Goal: Task Accomplishment & Management: Complete application form

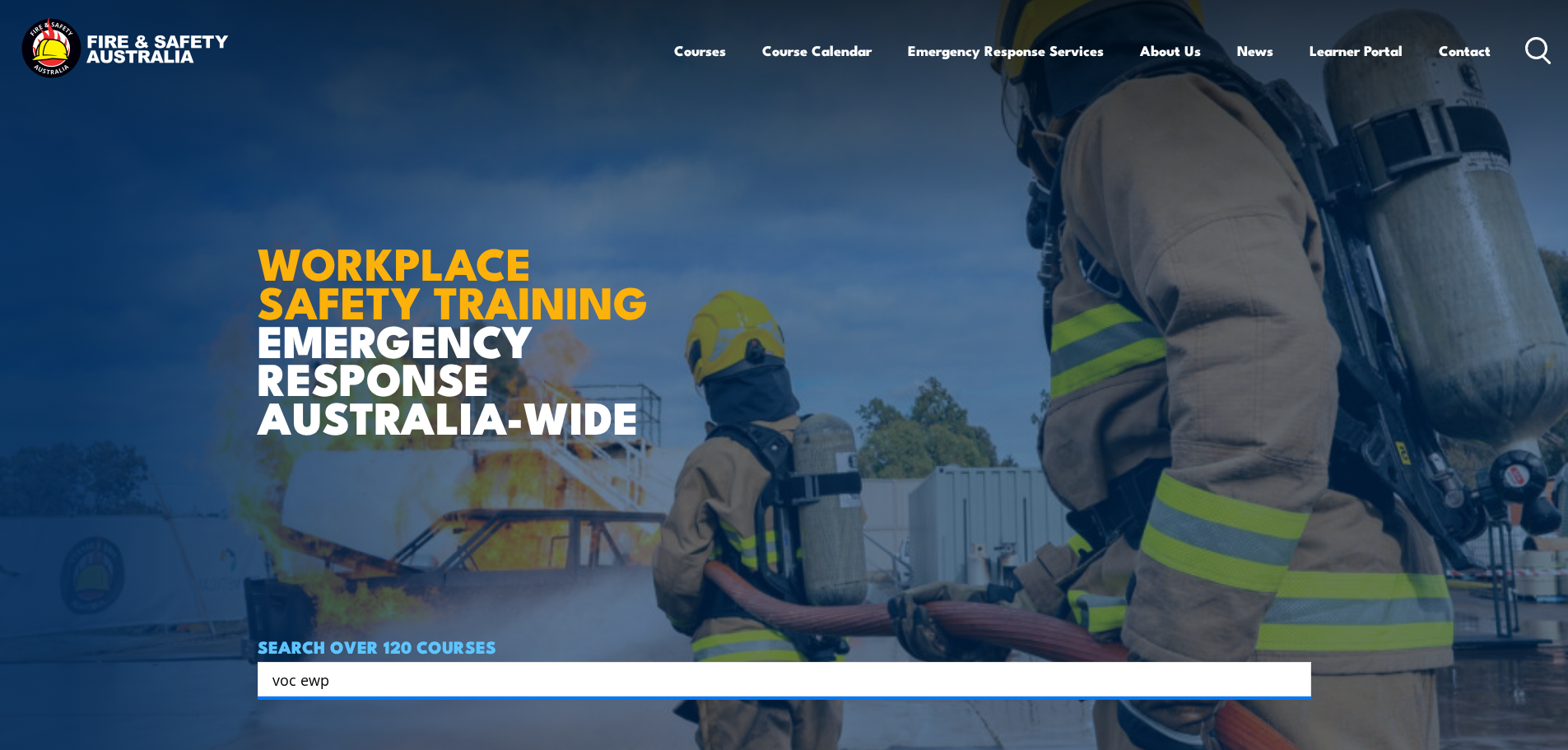
type input "voc ewp"
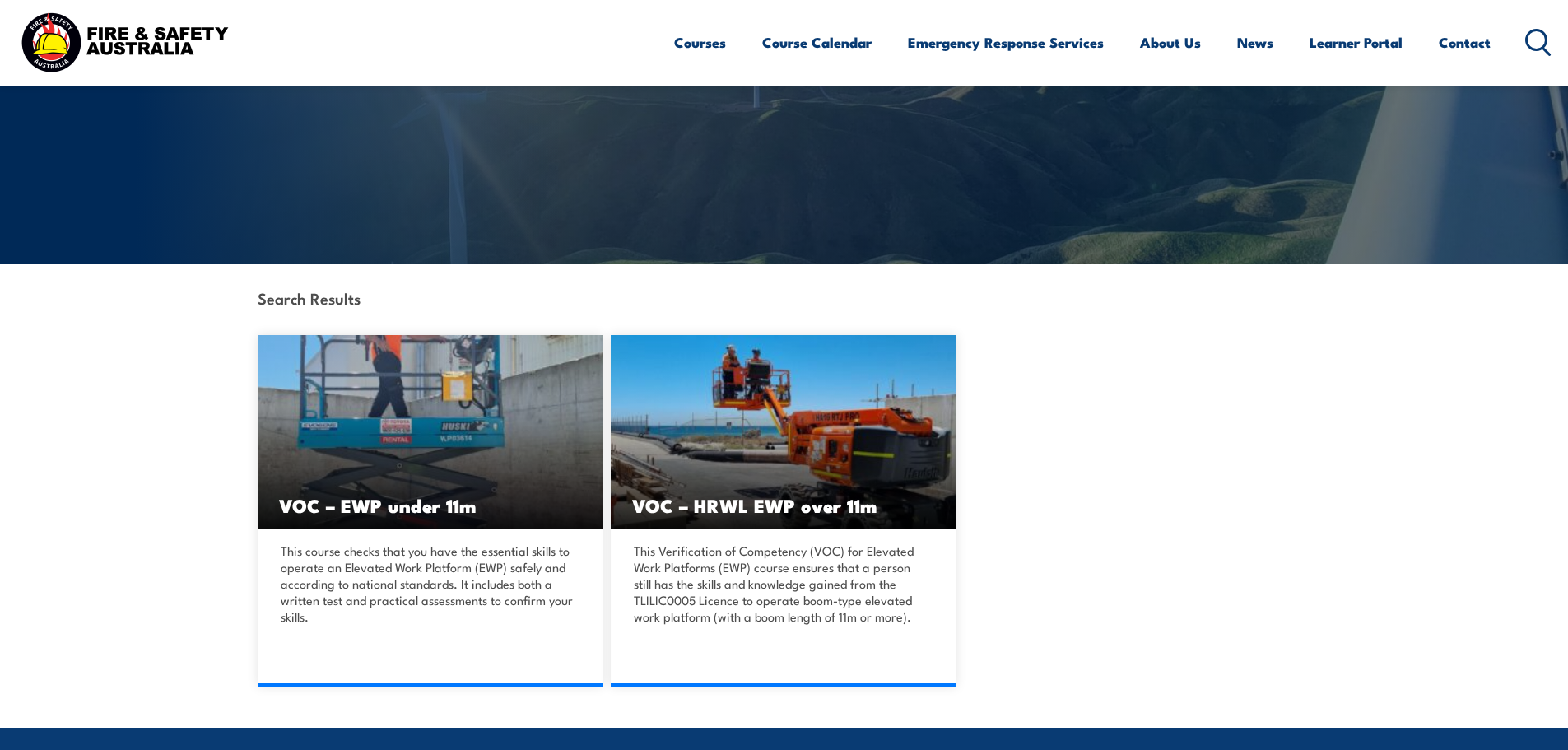
scroll to position [247, 0]
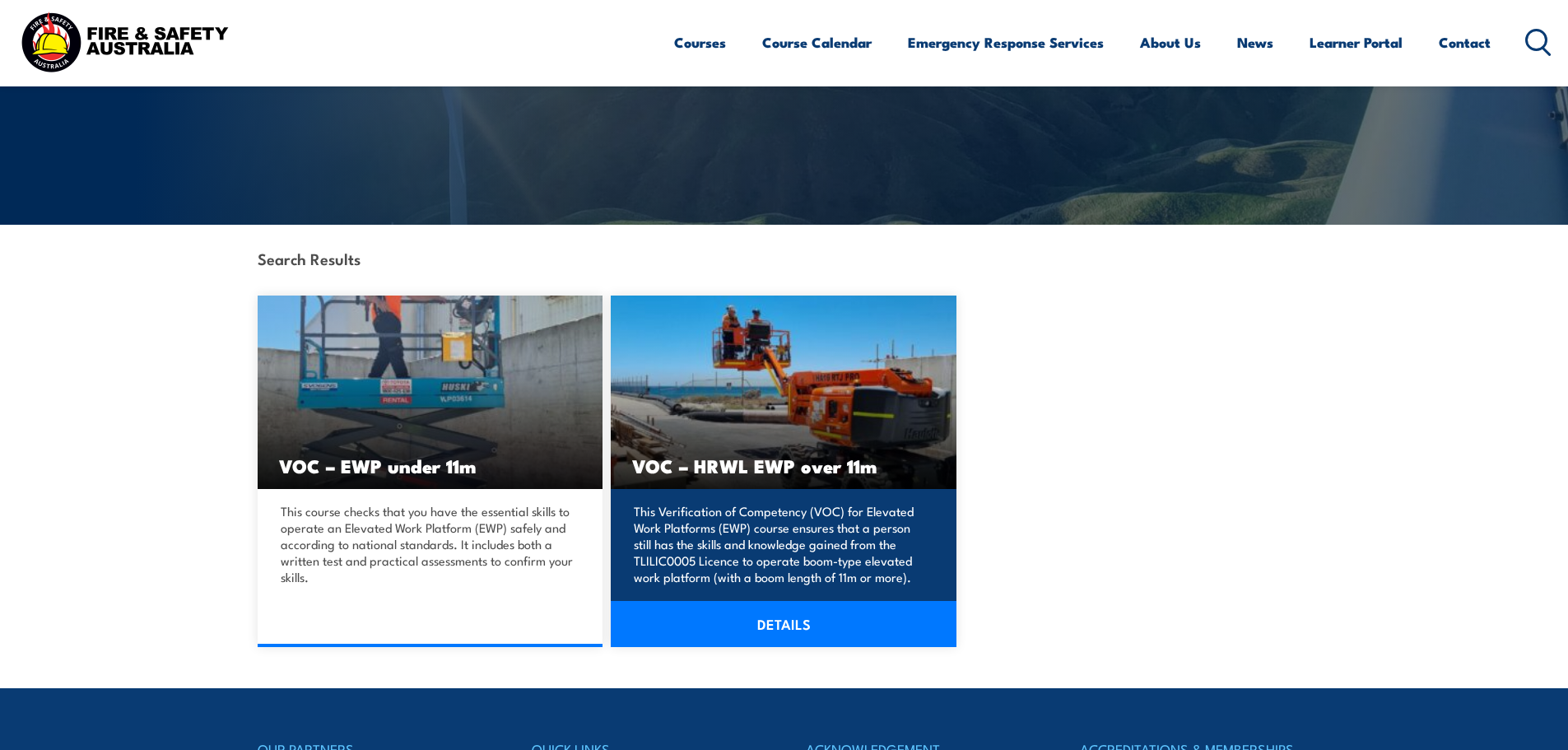
click at [772, 471] on h3 "VOC – HRWL EWP over 11m" at bounding box center [784, 465] width 303 height 19
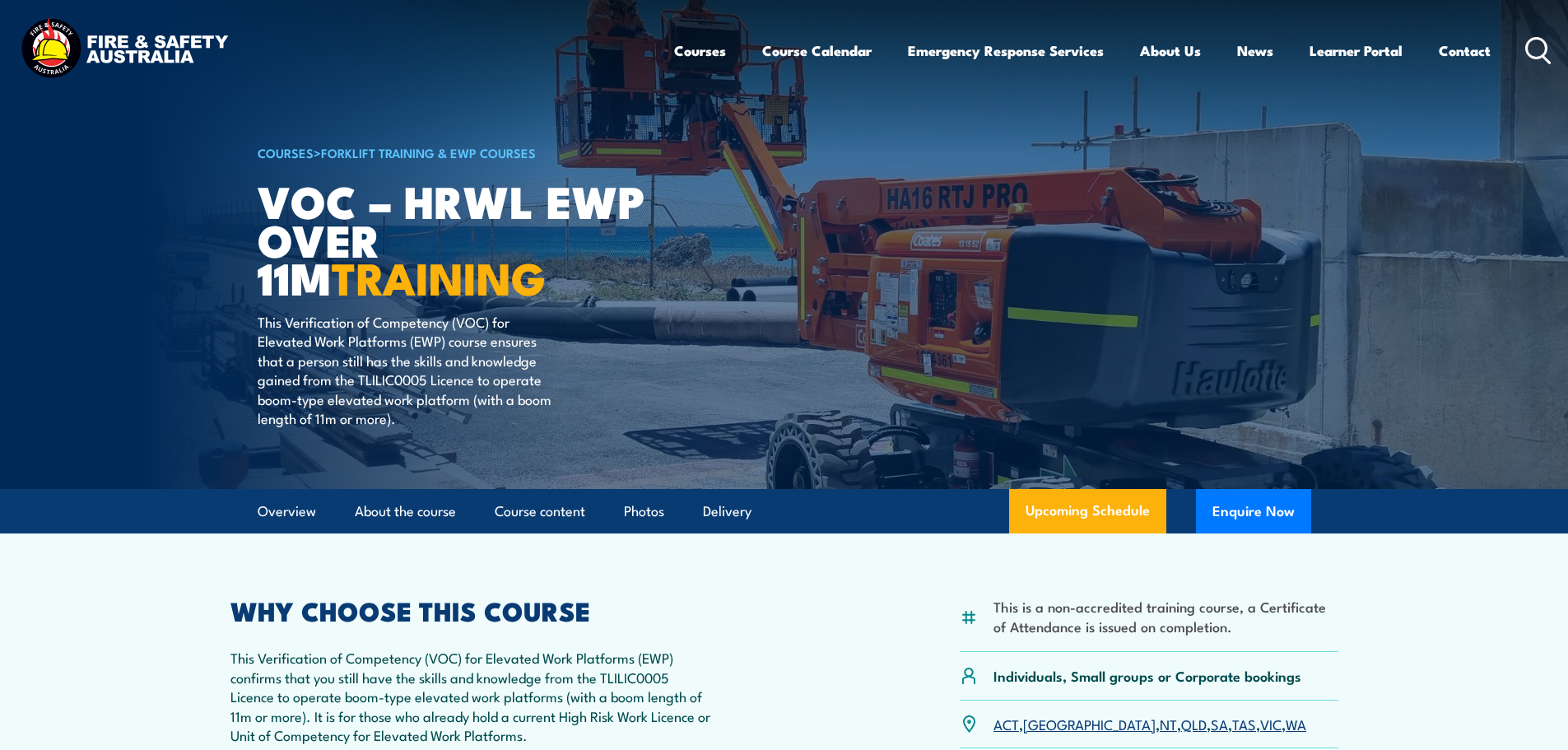
click at [1286, 730] on link "WA" at bounding box center [1296, 722] width 20 height 19
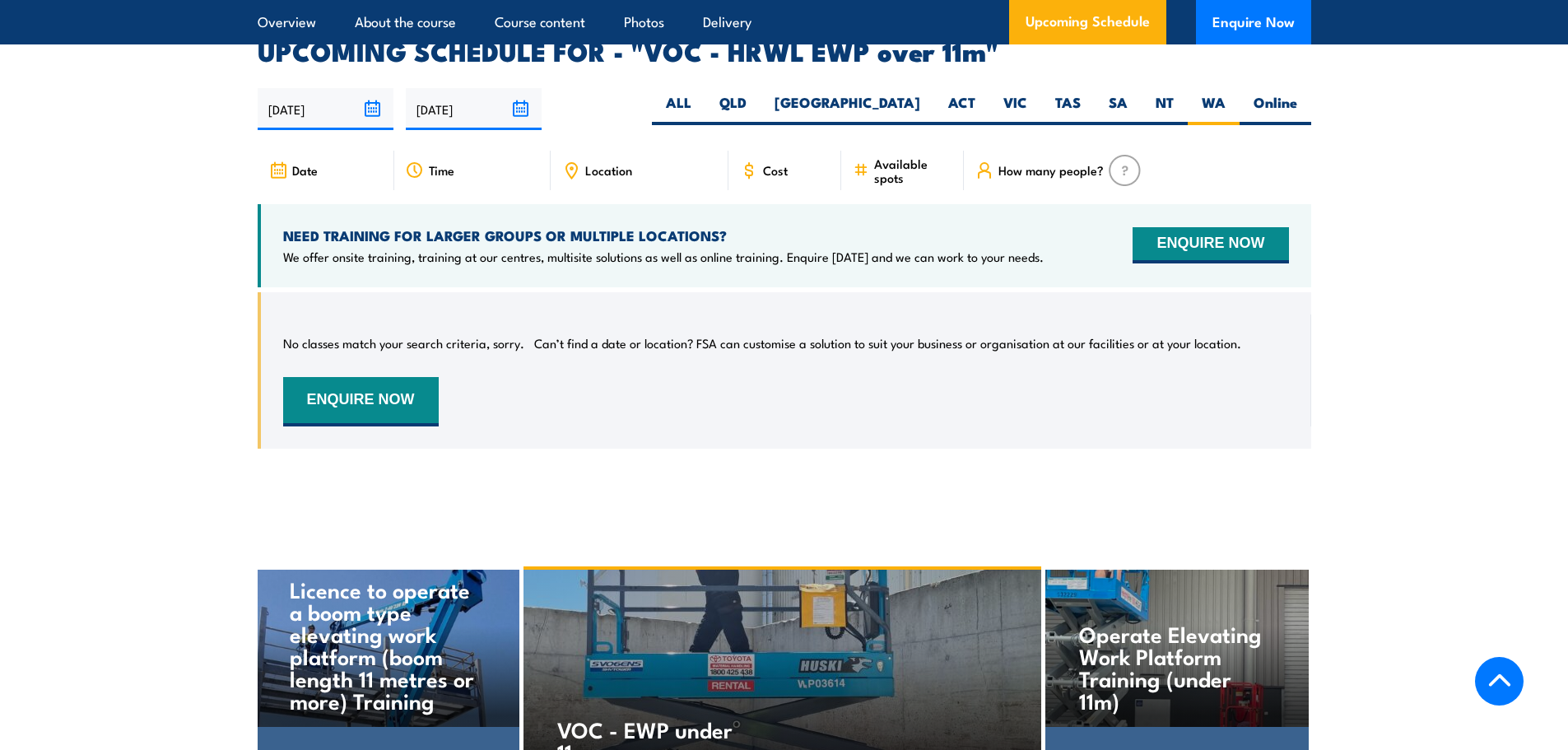
scroll to position [2572, 0]
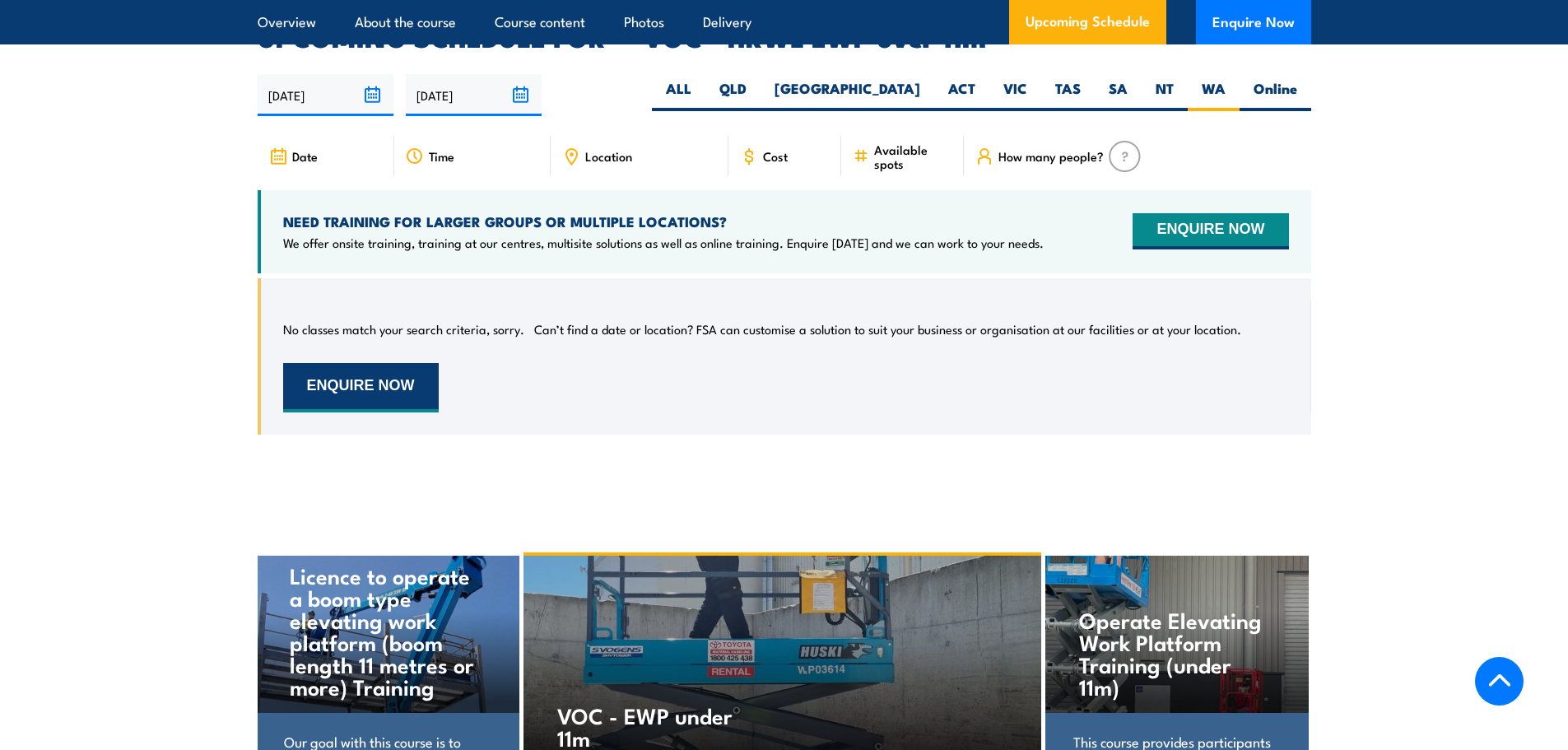
click at [352, 365] on button "ENQUIRE NOW" at bounding box center [361, 387] width 156 height 50
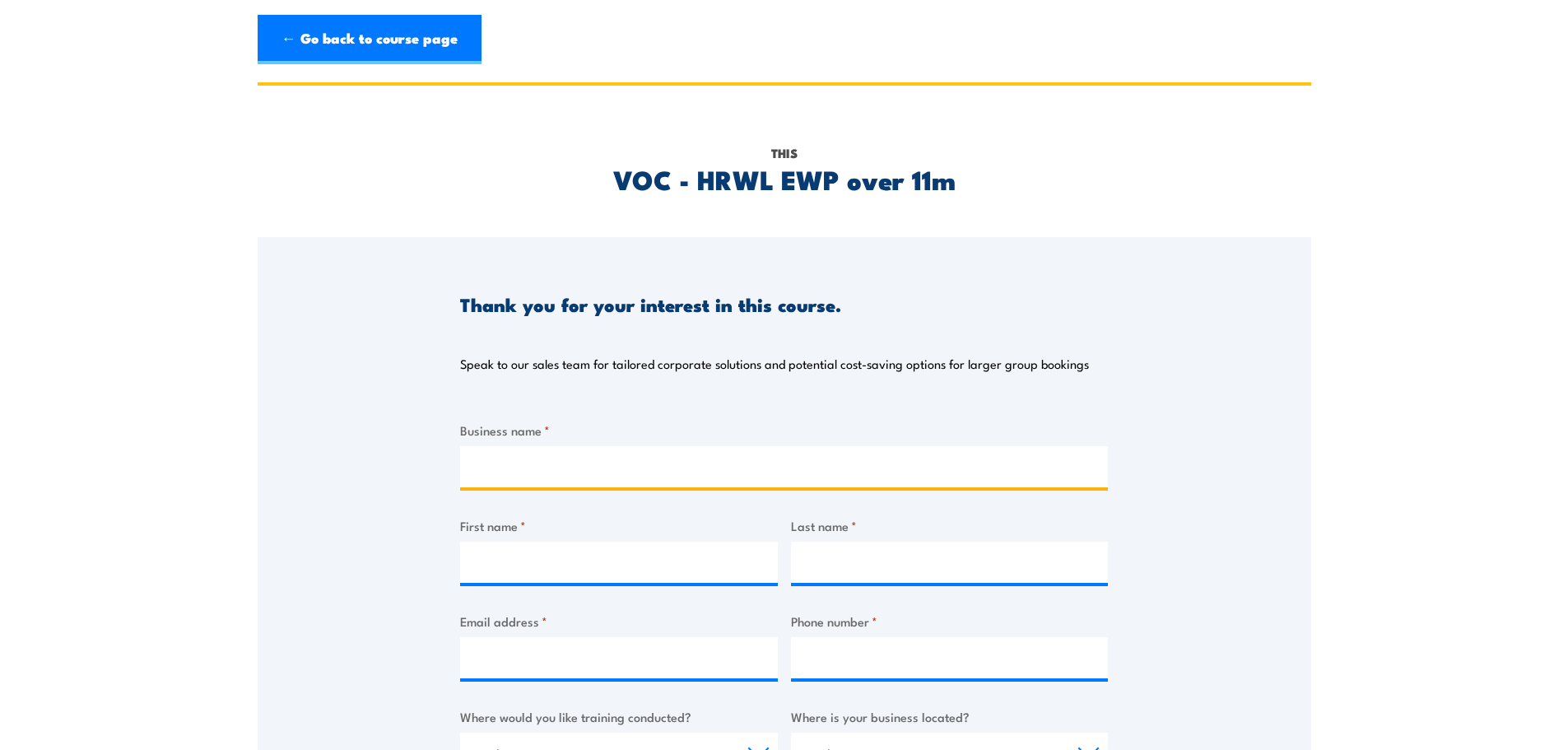
click at [521, 465] on input "Business name *" at bounding box center [784, 467] width 648 height 42
type input "Allied Pumps"
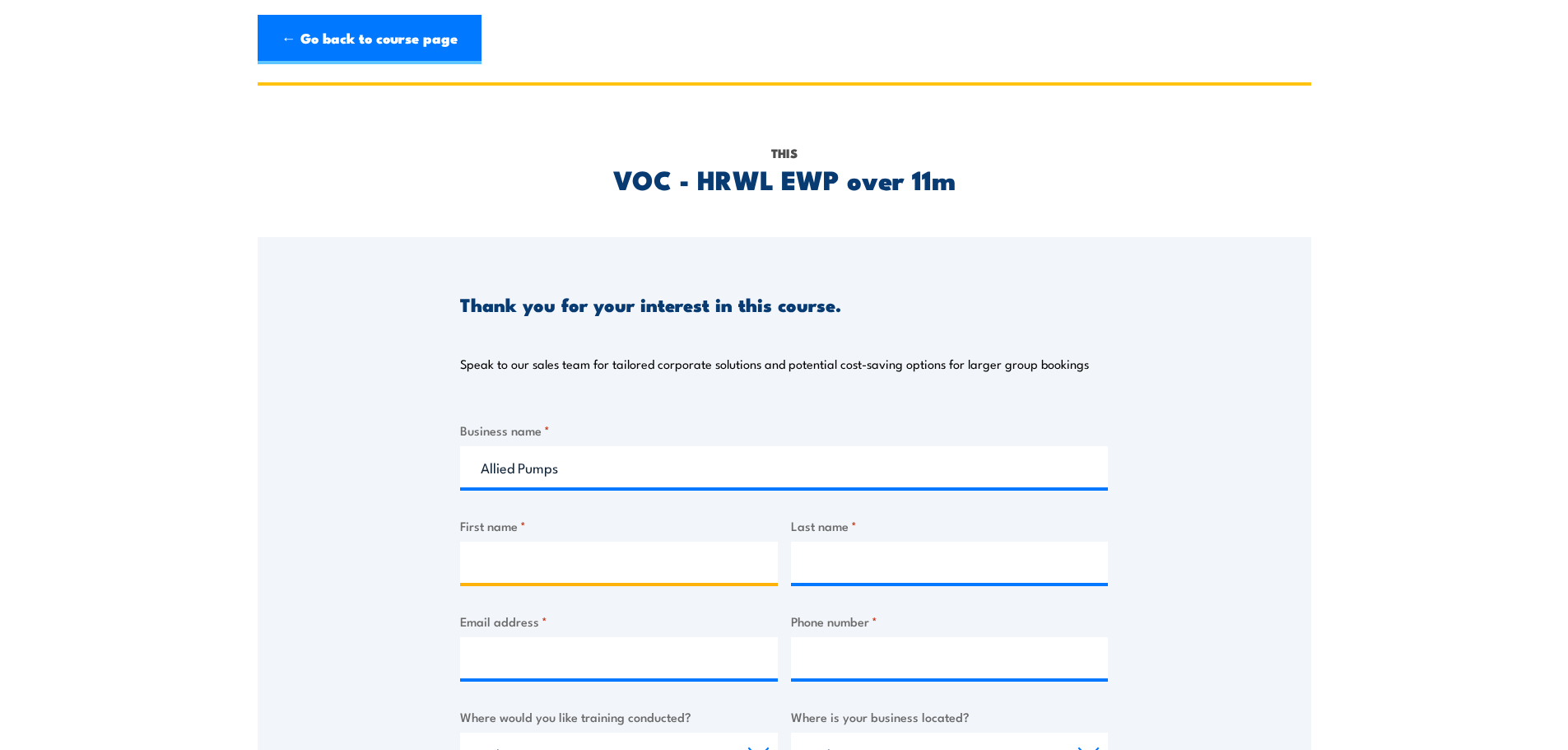
click at [512, 557] on input "First name *" at bounding box center [619, 562] width 317 height 42
type input "Deb"
type input "[PERSON_NAME]"
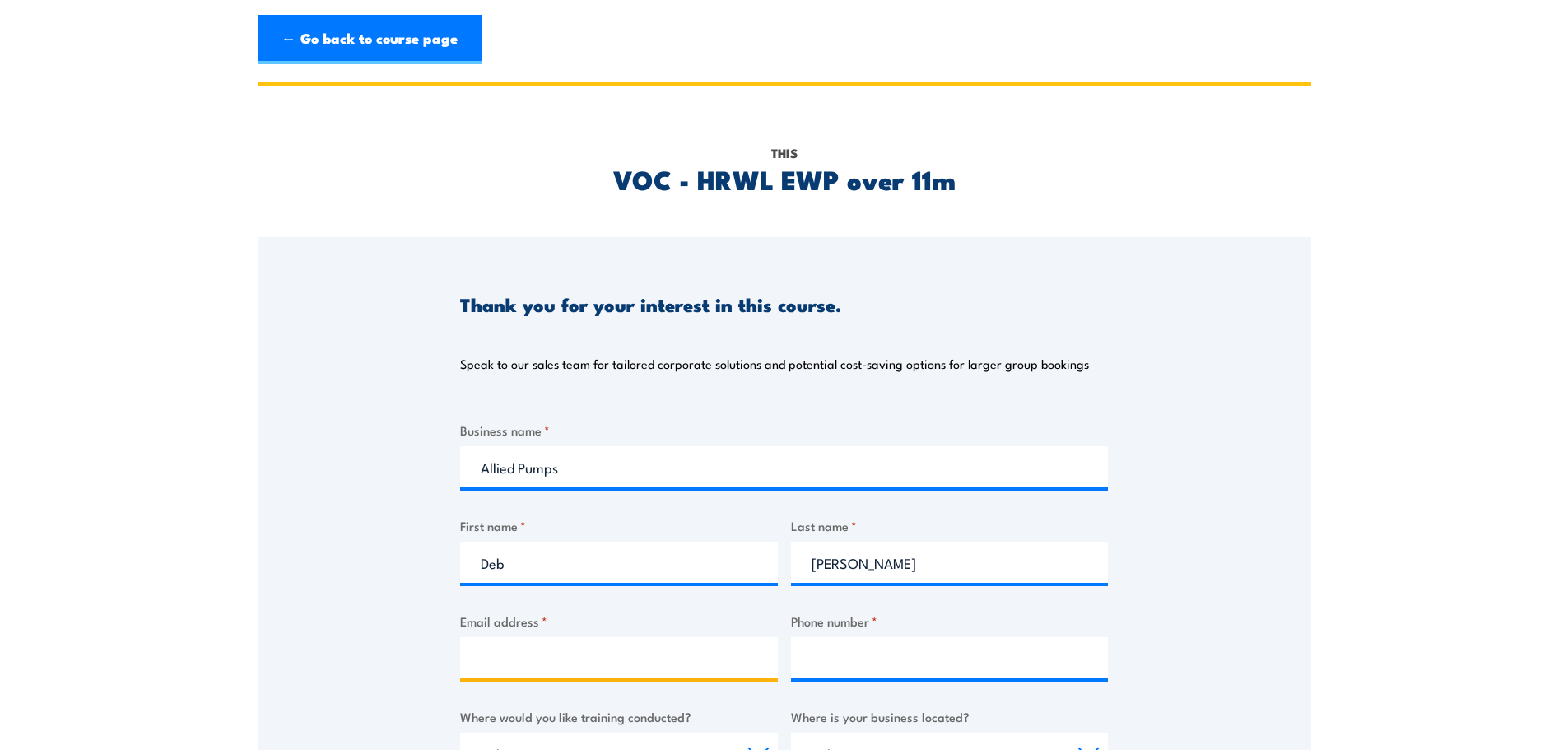
type input "[PERSON_NAME][EMAIL_ADDRESS][DOMAIN_NAME]"
type input "0893501000"
select select "WA"
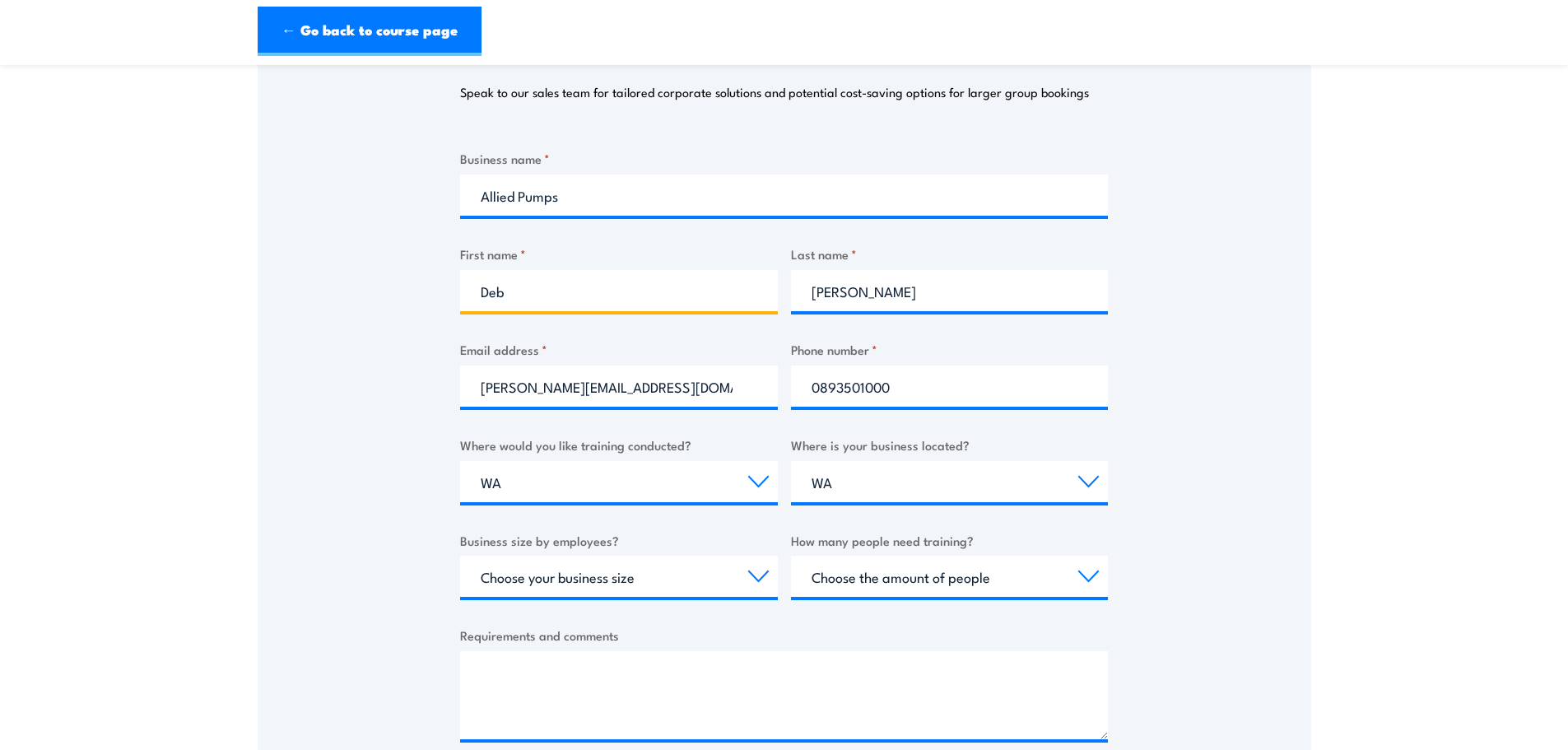
scroll to position [329, 0]
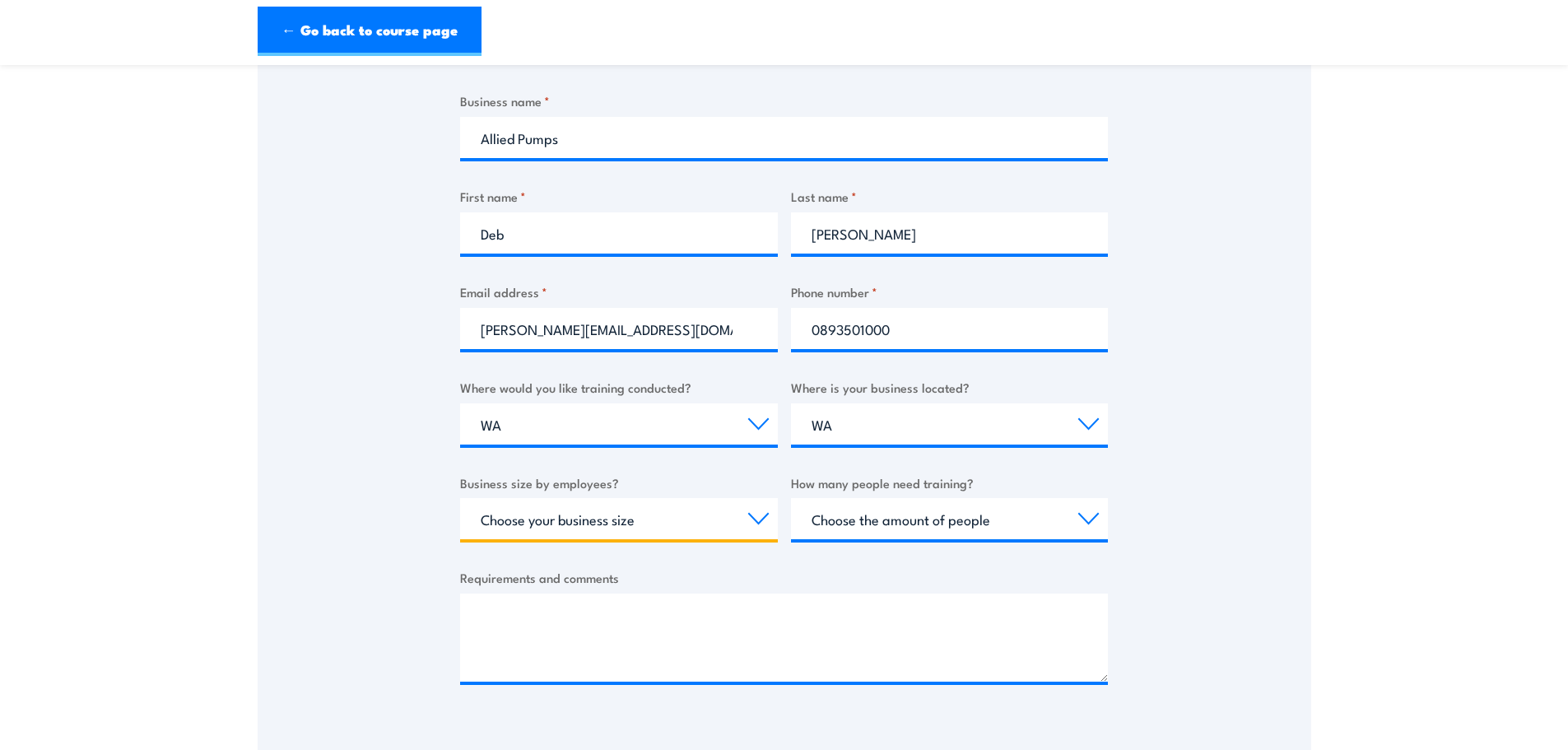
click at [760, 526] on select "Choose your business size 1 to 19 20 to 199 200+" at bounding box center [619, 518] width 317 height 42
select select "200+"
click at [461, 498] on select "Choose your business size 1 to 19 20 to 199 200+" at bounding box center [619, 518] width 317 height 42
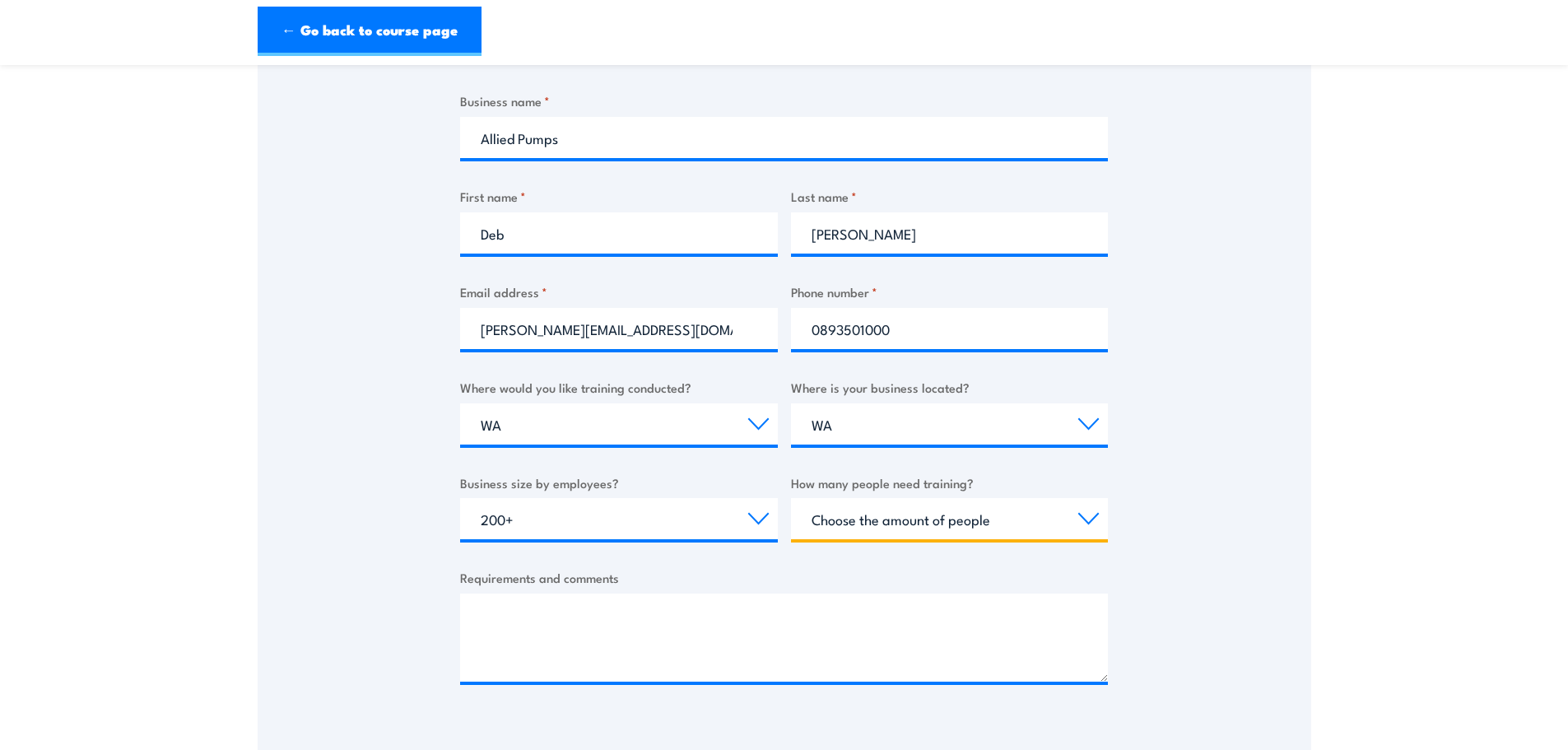
drag, startPoint x: 1084, startPoint y: 522, endPoint x: 1059, endPoint y: 524, distance: 25.1
click at [1084, 522] on select "Choose the amount of people 1 to 4 5 to 19 20+" at bounding box center [950, 518] width 317 height 42
select select "1 to 4"
click at [791, 498] on select "Choose the amount of people 1 to 4 5 to 19 20+" at bounding box center [950, 518] width 317 height 42
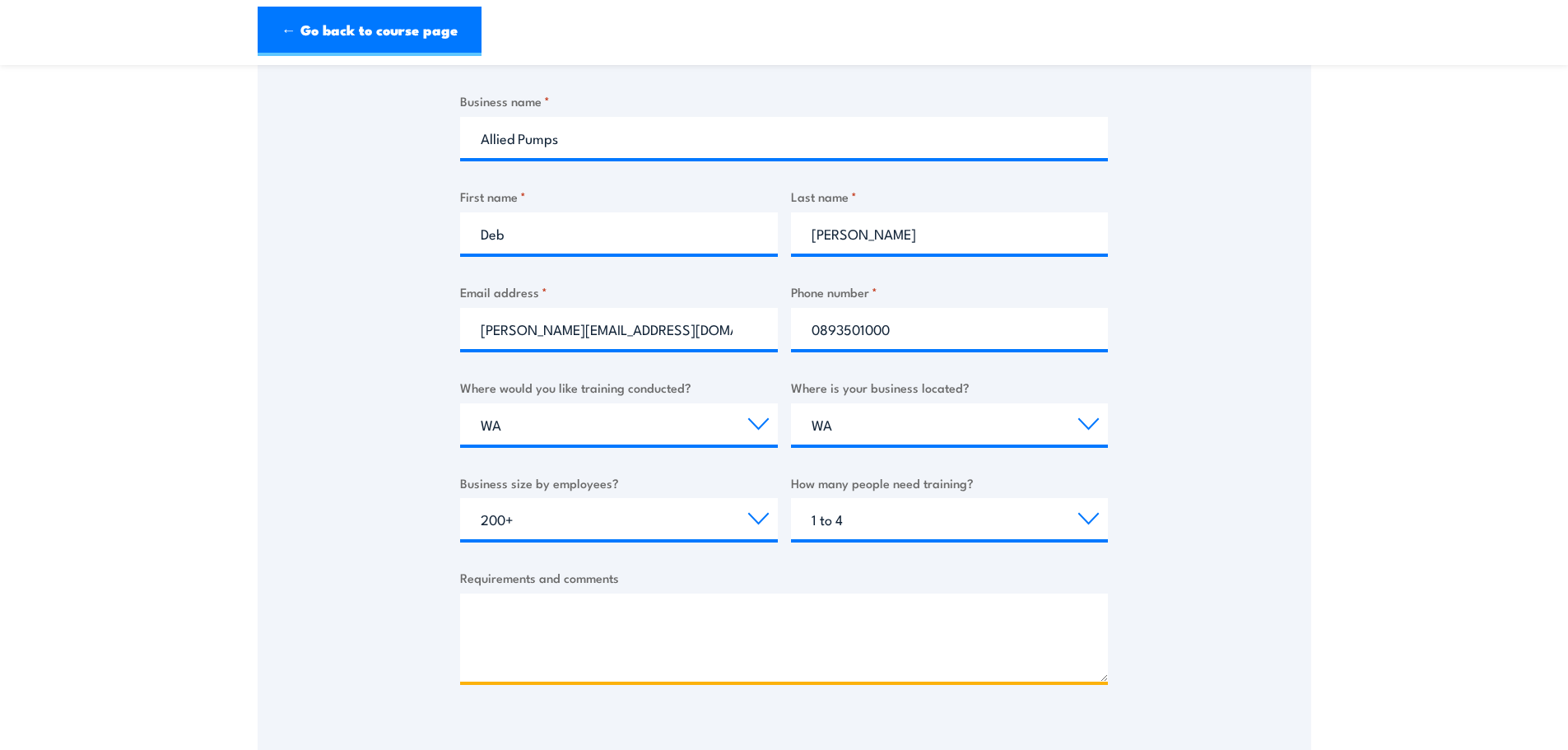
click at [551, 633] on textarea "Requirements and comments" at bounding box center [784, 637] width 648 height 88
drag, startPoint x: 525, startPoint y: 614, endPoint x: 502, endPoint y: 614, distance: 23.0
click at [502, 614] on textarea "Hi, just enquirying" at bounding box center [784, 637] width 648 height 88
click at [535, 619] on textarea "Hi, enquirying" at bounding box center [784, 637] width 648 height 88
click at [546, 613] on textarea "Hi, enquirying" at bounding box center [784, 637] width 648 height 88
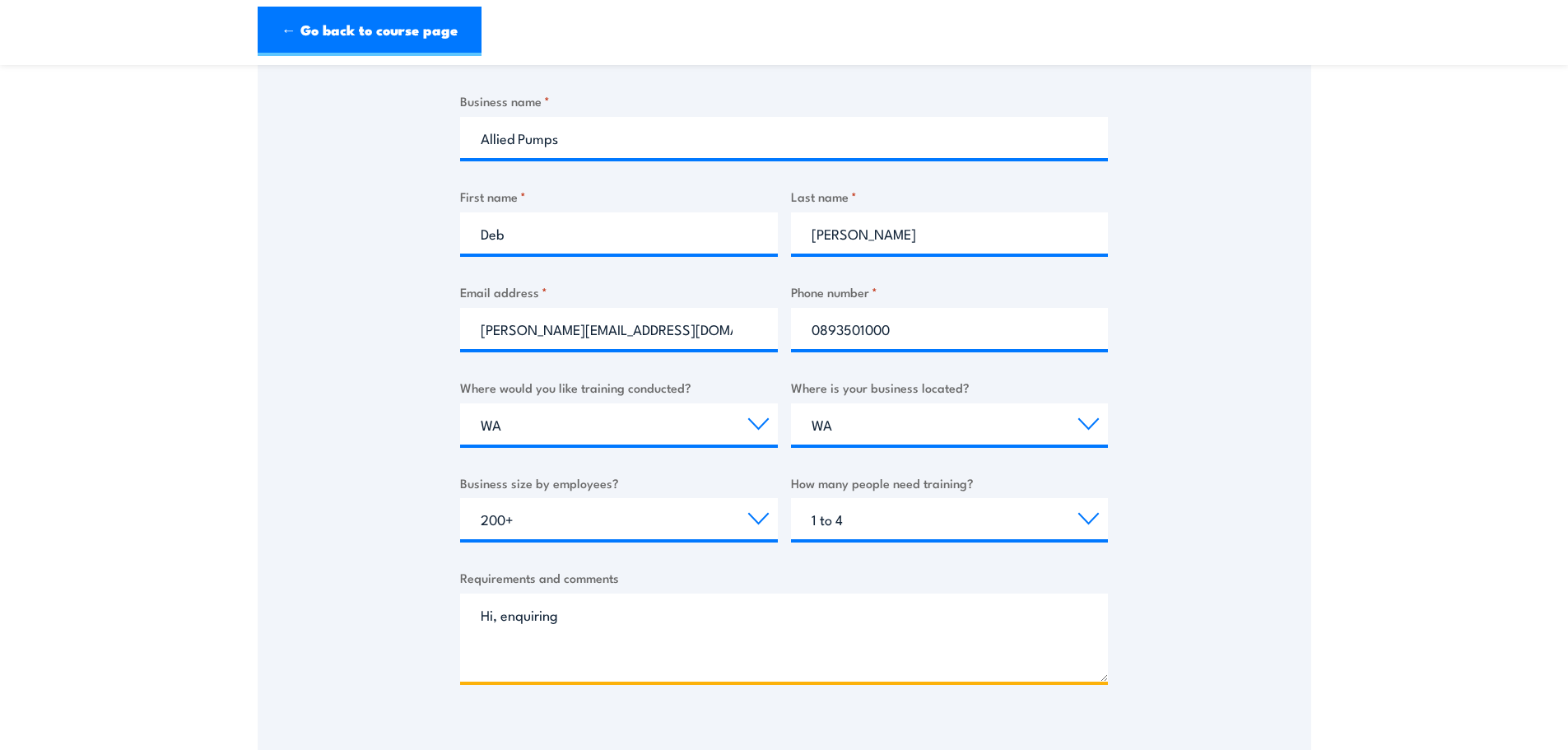
click at [589, 613] on textarea "Hi, enquiring" at bounding box center [784, 637] width 648 height 88
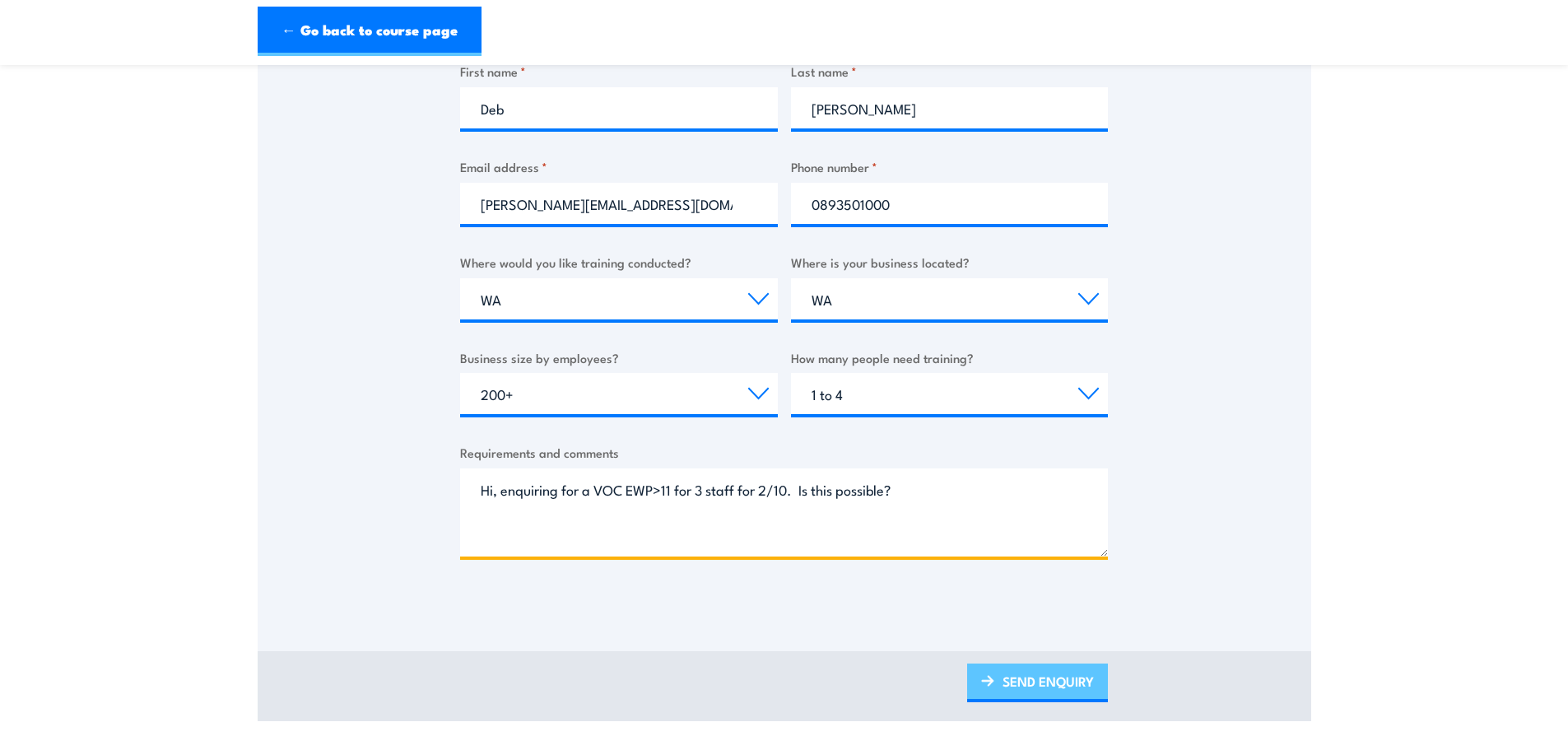
scroll to position [494, 0]
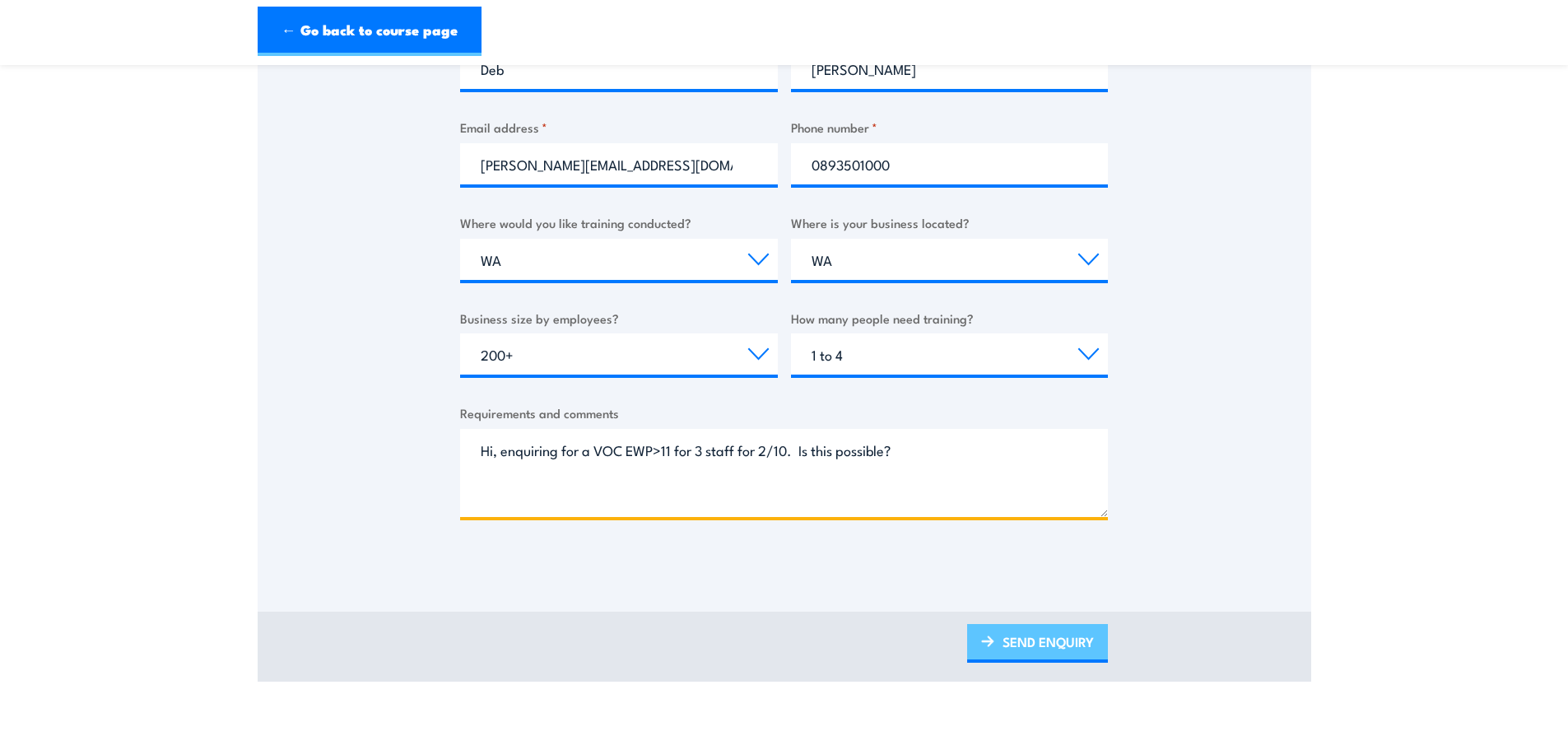
type textarea "Hi, enquiring for a VOC EWP>11 for 3 staff for 2/10. Is this possible?"
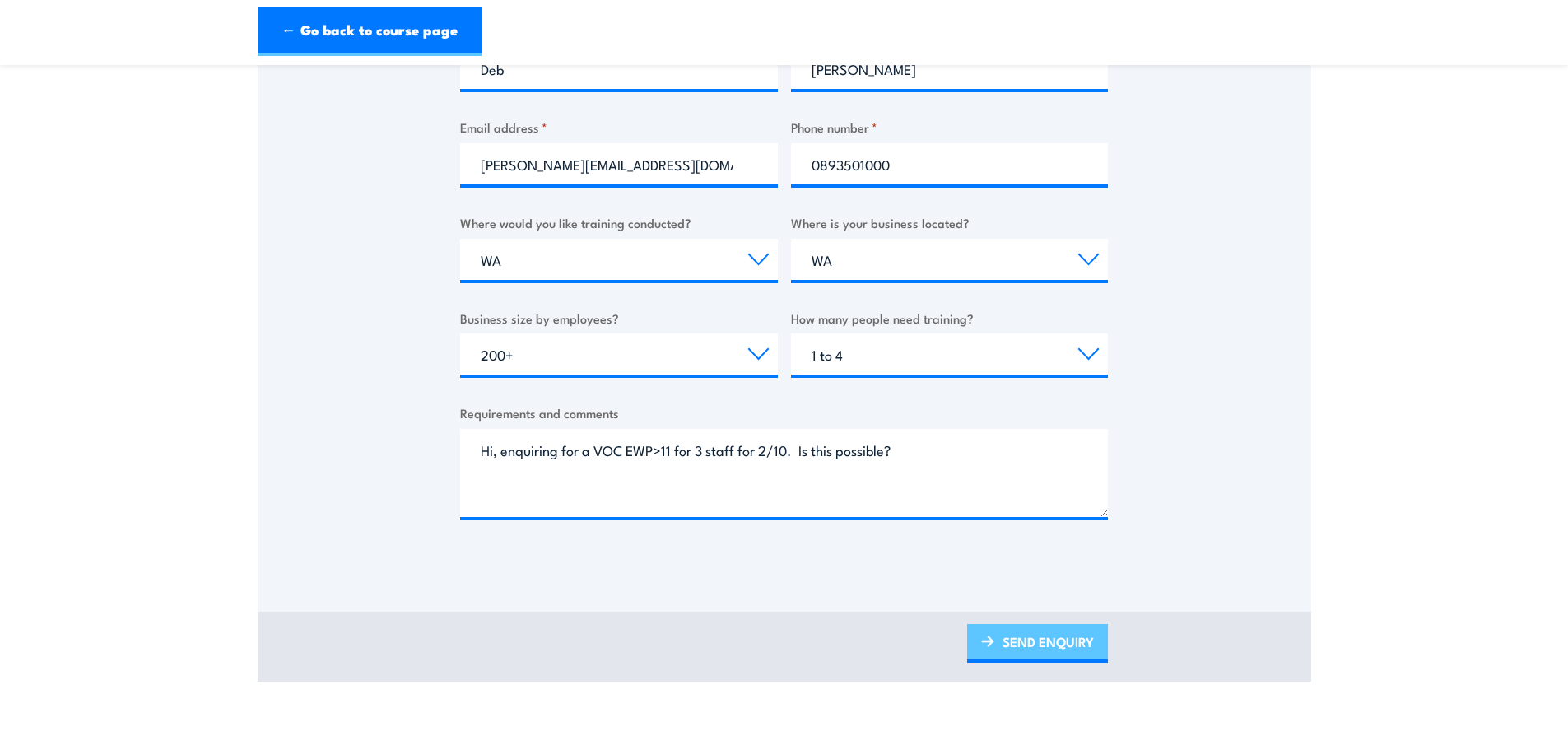
click at [1043, 637] on link "SEND ENQUIRY" at bounding box center [1037, 643] width 141 height 39
